Goal: Communication & Community: Connect with others

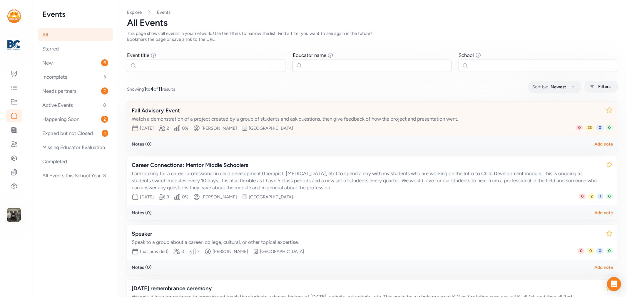
click at [171, 116] on div "Watch a demonstration of a project created by a group of students and ask quest…" at bounding box center [366, 118] width 469 height 7
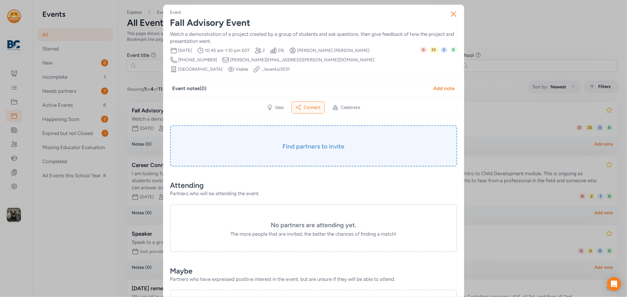
click at [284, 142] on h3 "Find partners to invite" at bounding box center [313, 146] width 257 height 8
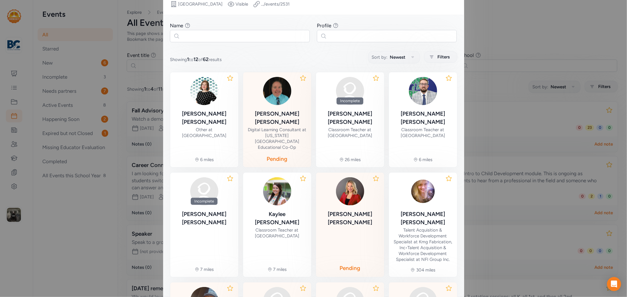
scroll to position [143, 0]
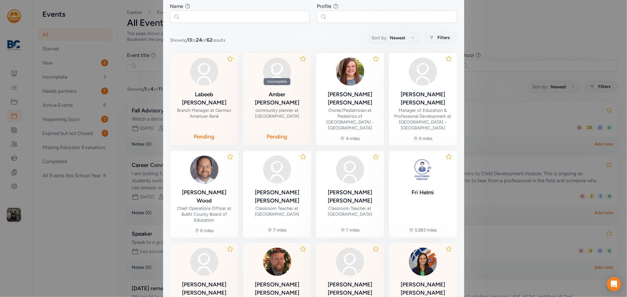
scroll to position [124, 0]
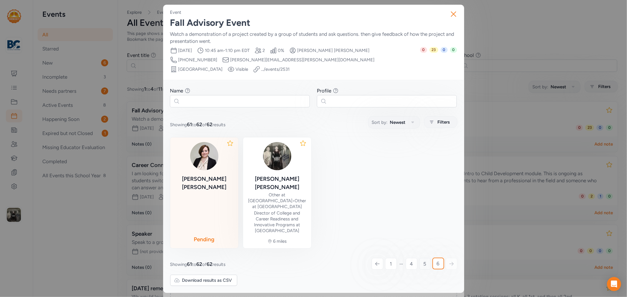
click at [421, 258] on link "5" at bounding box center [425, 264] width 12 height 12
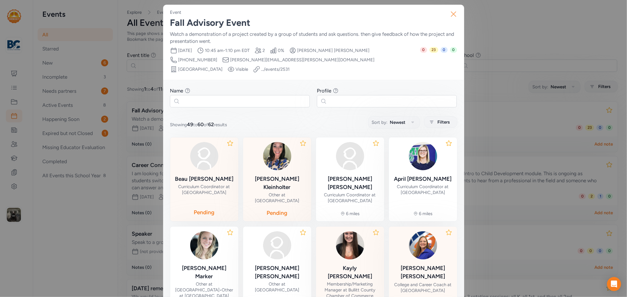
click at [449, 15] on icon "button" at bounding box center [453, 13] width 9 height 9
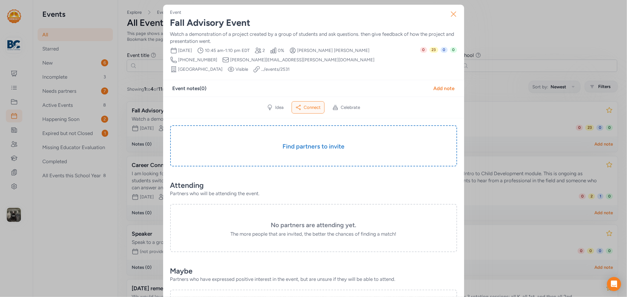
click at [453, 13] on icon "button" at bounding box center [453, 13] width 9 height 9
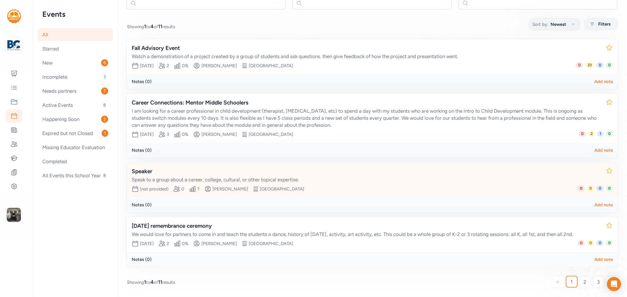
scroll to position [68, 0]
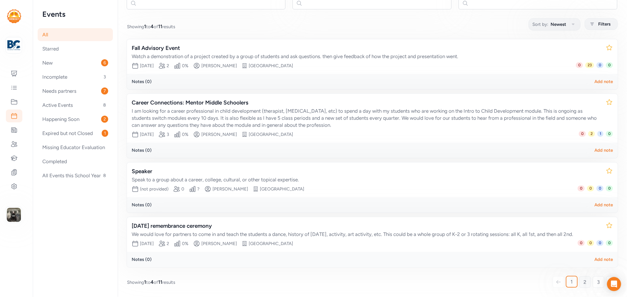
click at [579, 284] on link "2" at bounding box center [585, 282] width 12 height 12
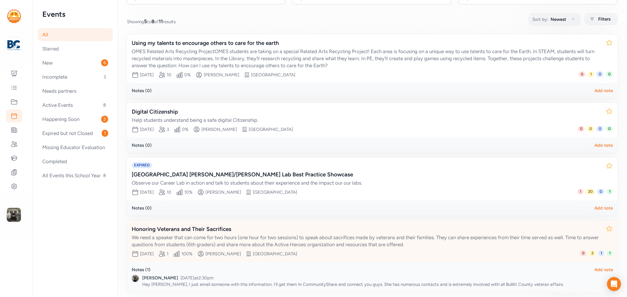
scroll to position [90, 0]
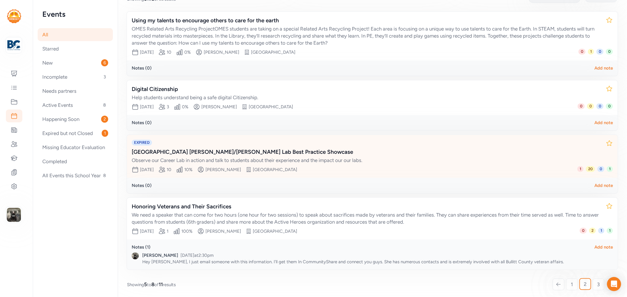
click at [577, 169] on span "1" at bounding box center [580, 169] width 6 height 6
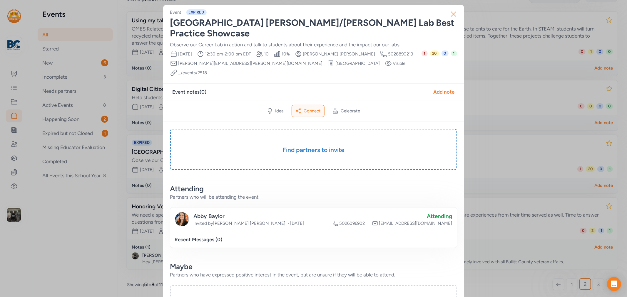
click at [452, 15] on icon "button" at bounding box center [453, 13] width 9 height 9
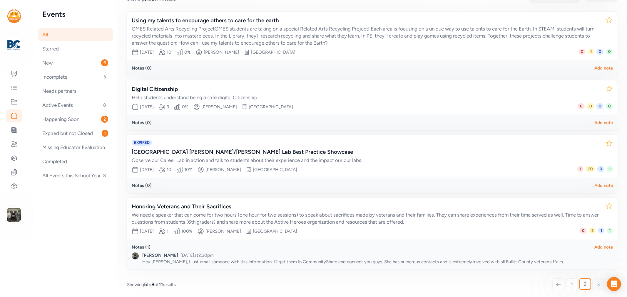
click at [592, 285] on link "3" at bounding box center [598, 285] width 12 height 12
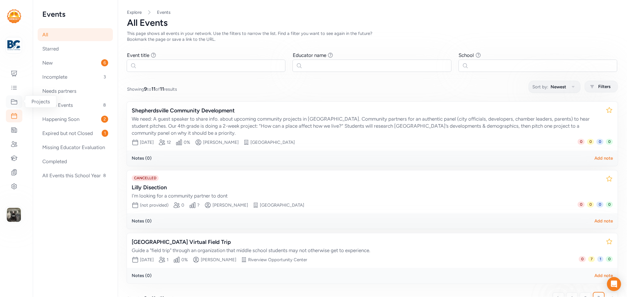
click at [12, 104] on icon at bounding box center [14, 101] width 7 height 7
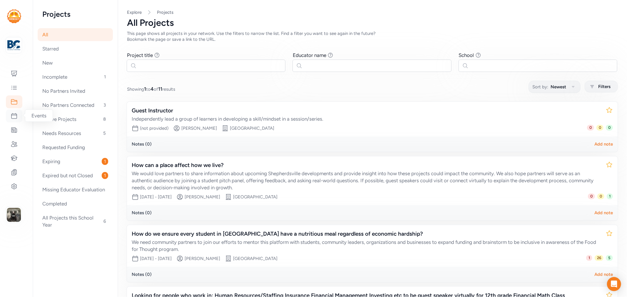
click at [15, 120] on div at bounding box center [14, 116] width 16 height 13
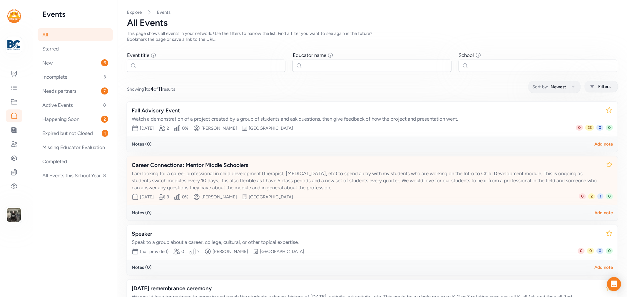
scroll to position [65, 0]
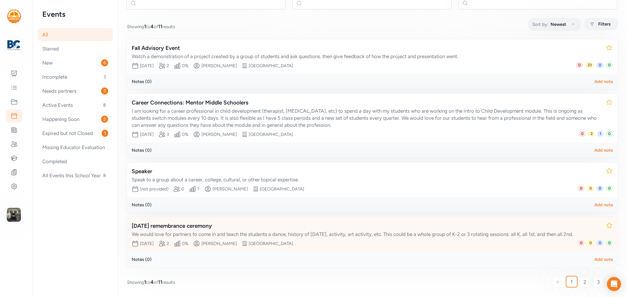
click at [198, 222] on div "[DATE] remembrance ceremony" at bounding box center [366, 226] width 469 height 8
